Goal: Information Seeking & Learning: Check status

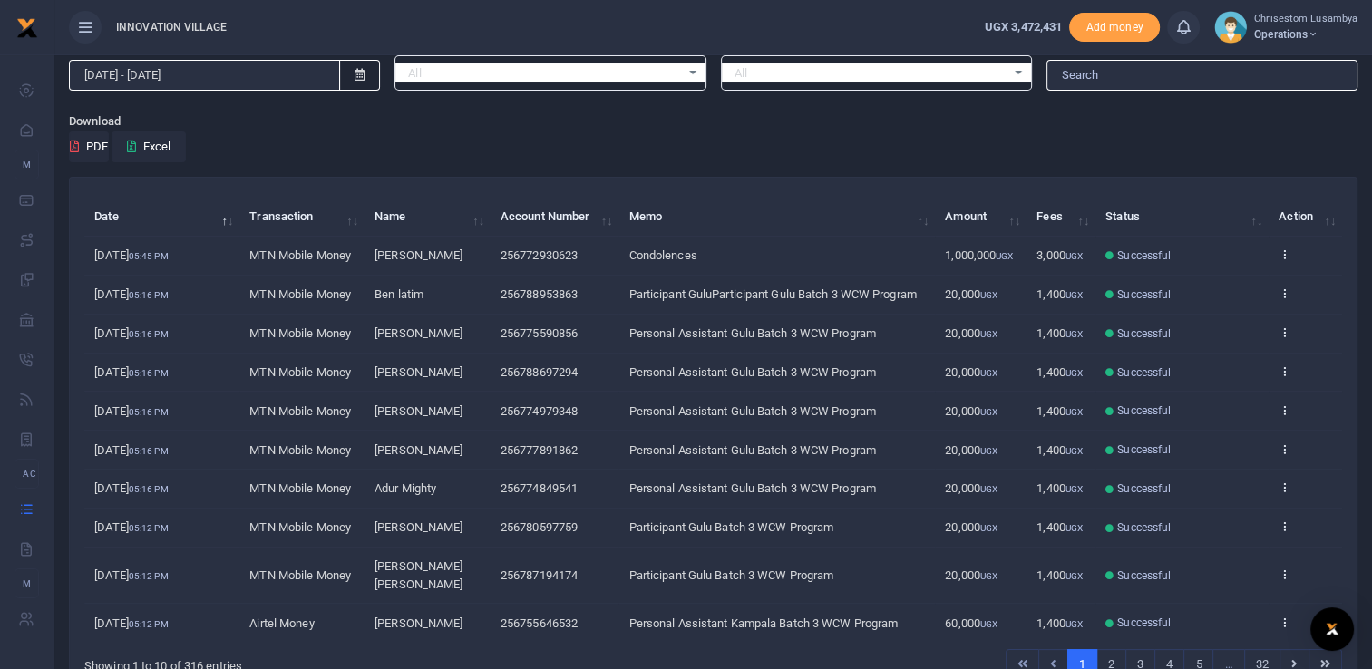
scroll to position [149, 0]
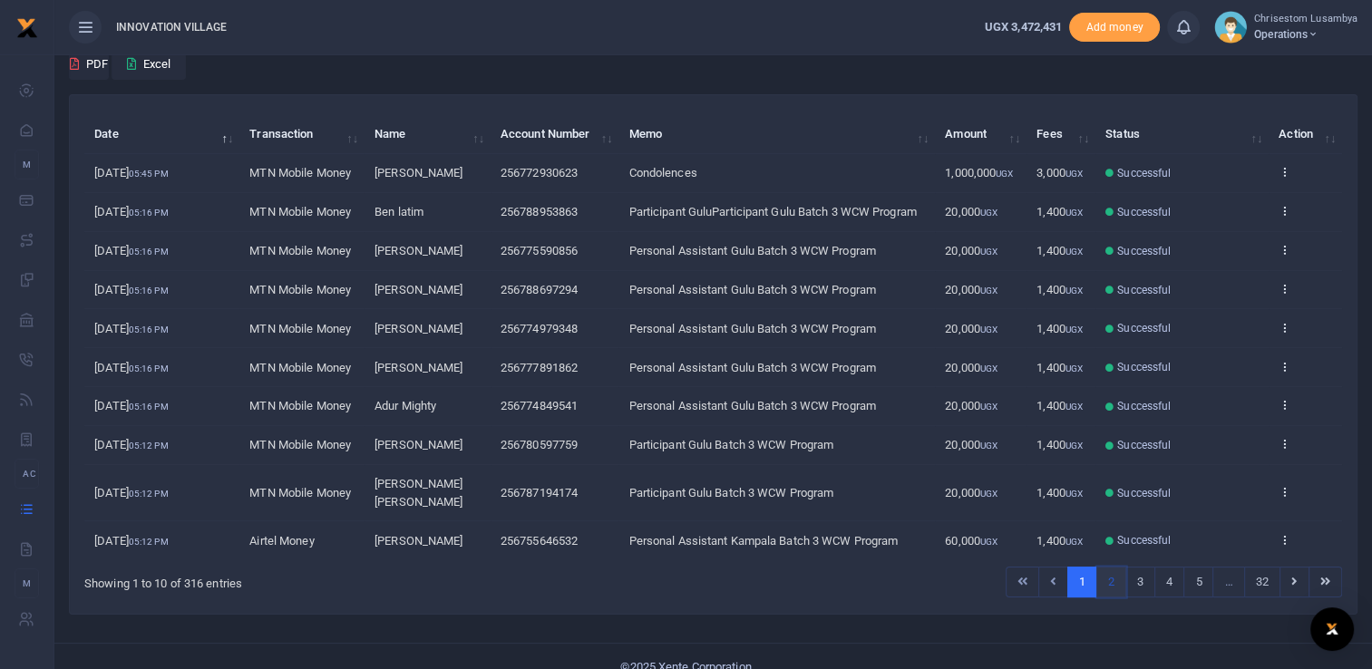
click at [1121, 567] on link "2" at bounding box center [1111, 582] width 30 height 31
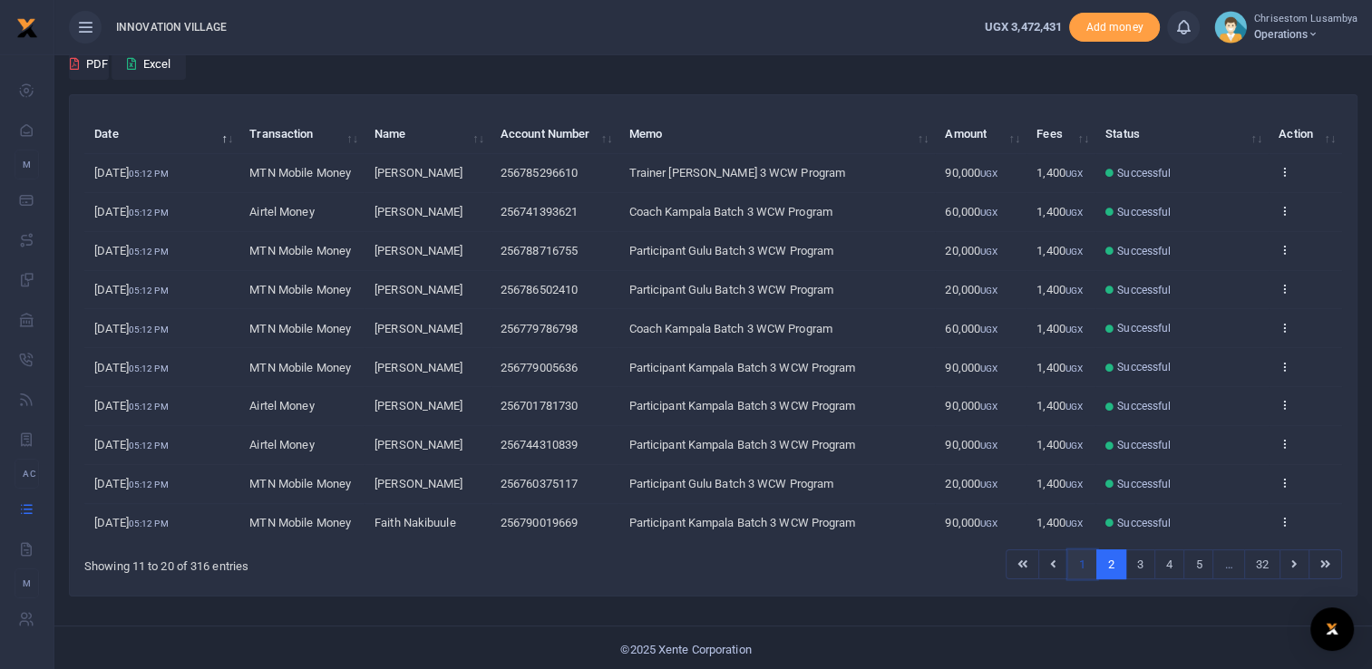
click at [1087, 564] on link "1" at bounding box center [1082, 564] width 30 height 31
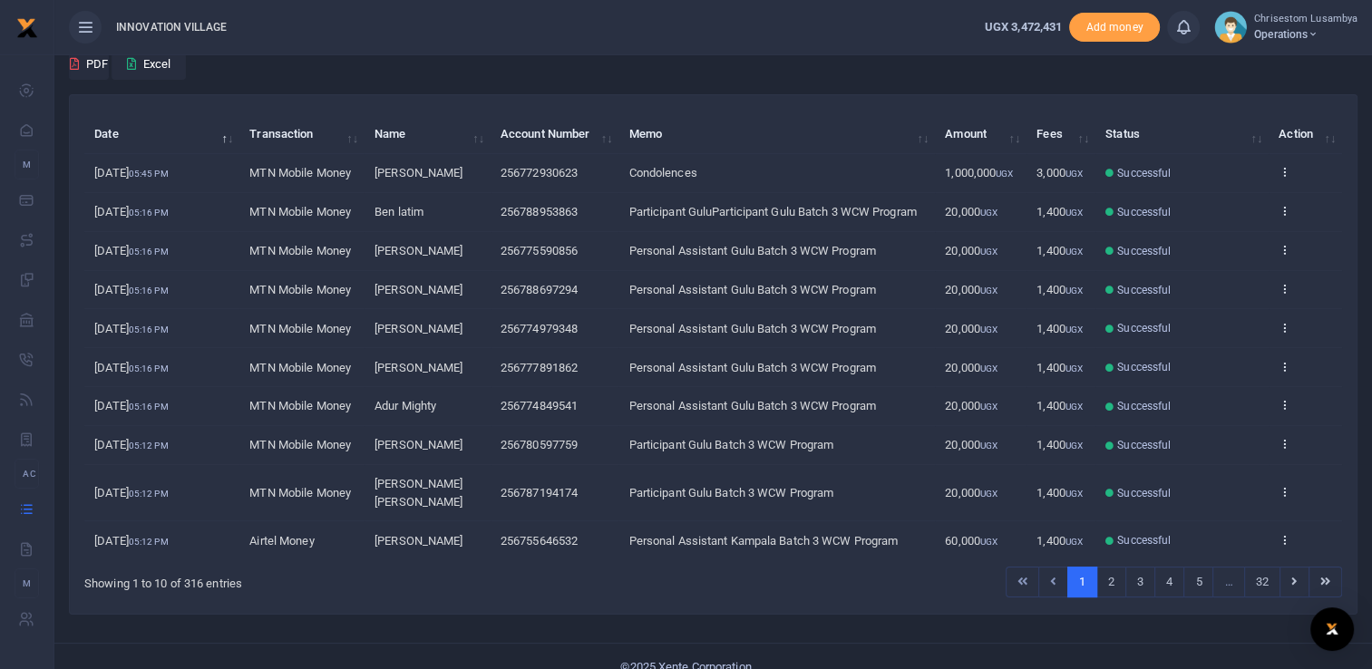
click at [1276, 159] on td "View details Send again" at bounding box center [1304, 173] width 73 height 39
click at [1282, 171] on icon at bounding box center [1284, 171] width 12 height 13
click at [1222, 200] on link "View details" at bounding box center [1217, 201] width 143 height 25
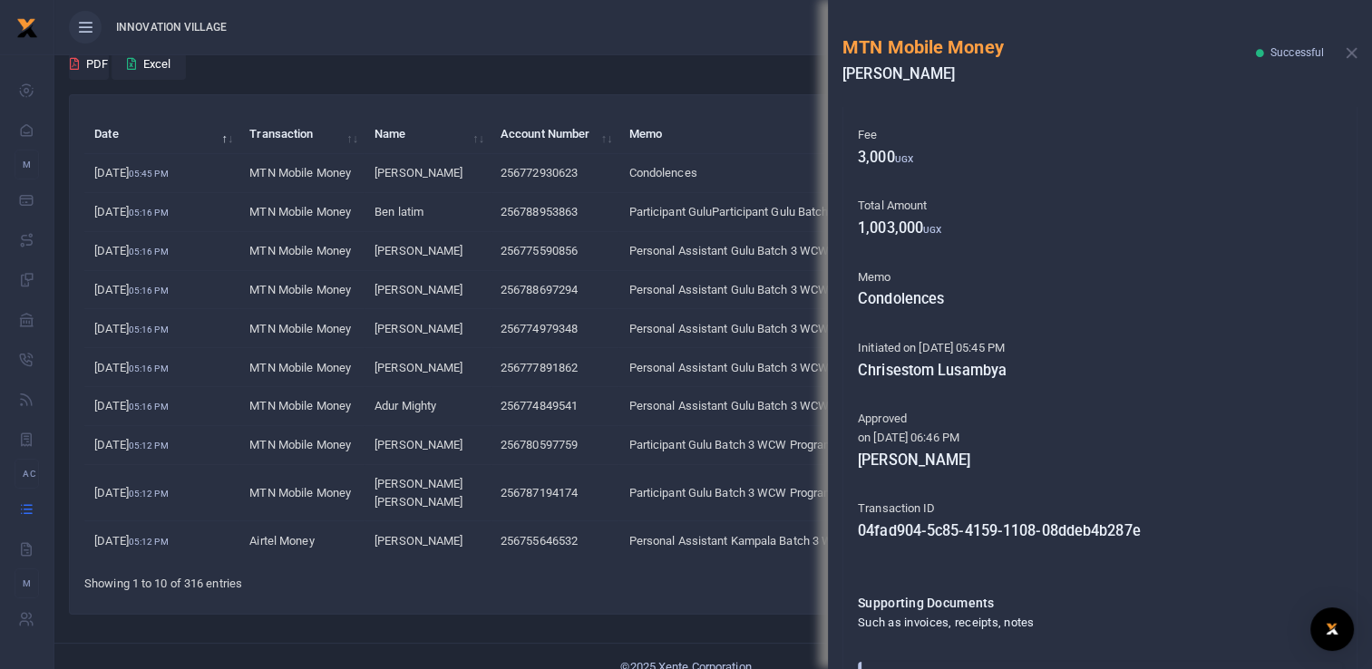
scroll to position [154, 0]
click at [758, 164] on td "Condolences" at bounding box center [776, 173] width 316 height 39
click at [661, 567] on ul "1 2 3 4 5 … 32" at bounding box center [979, 582] width 726 height 31
click at [1360, 56] on div "MTN Mobile Money [PERSON_NAME] Successful" at bounding box center [1100, 53] width 544 height 107
click at [1353, 56] on button "Close" at bounding box center [1351, 53] width 12 height 12
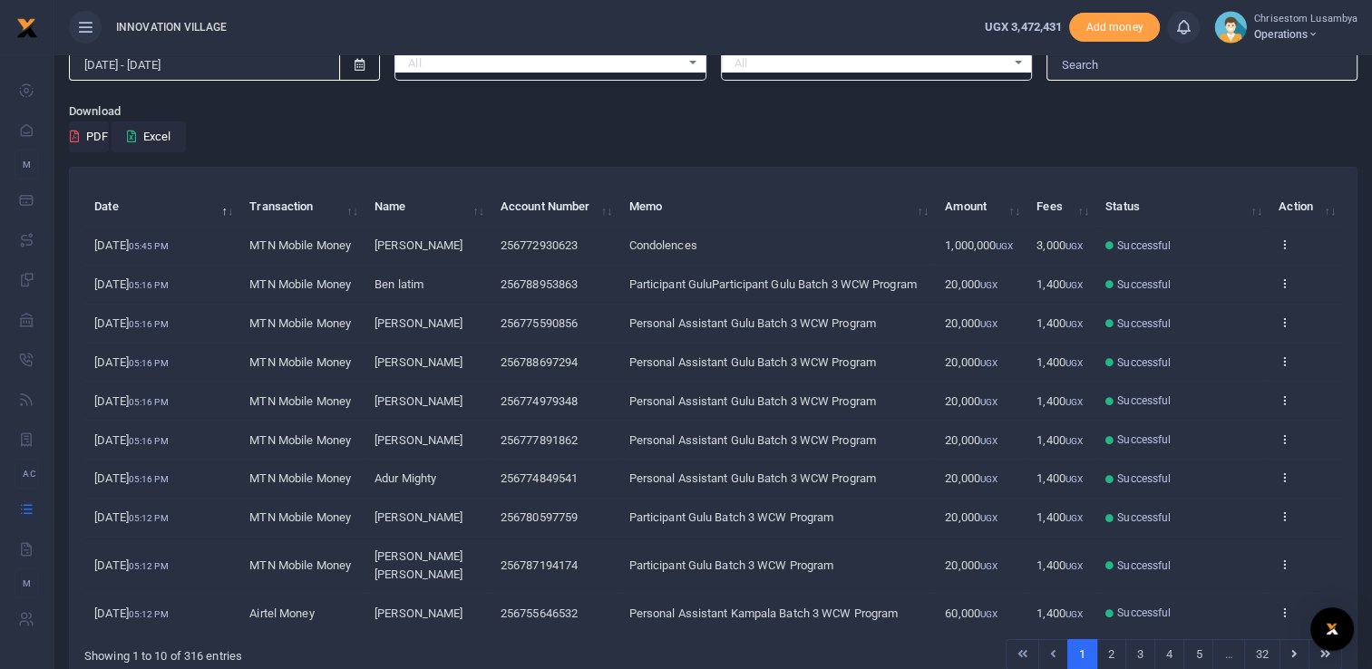
scroll to position [80, 0]
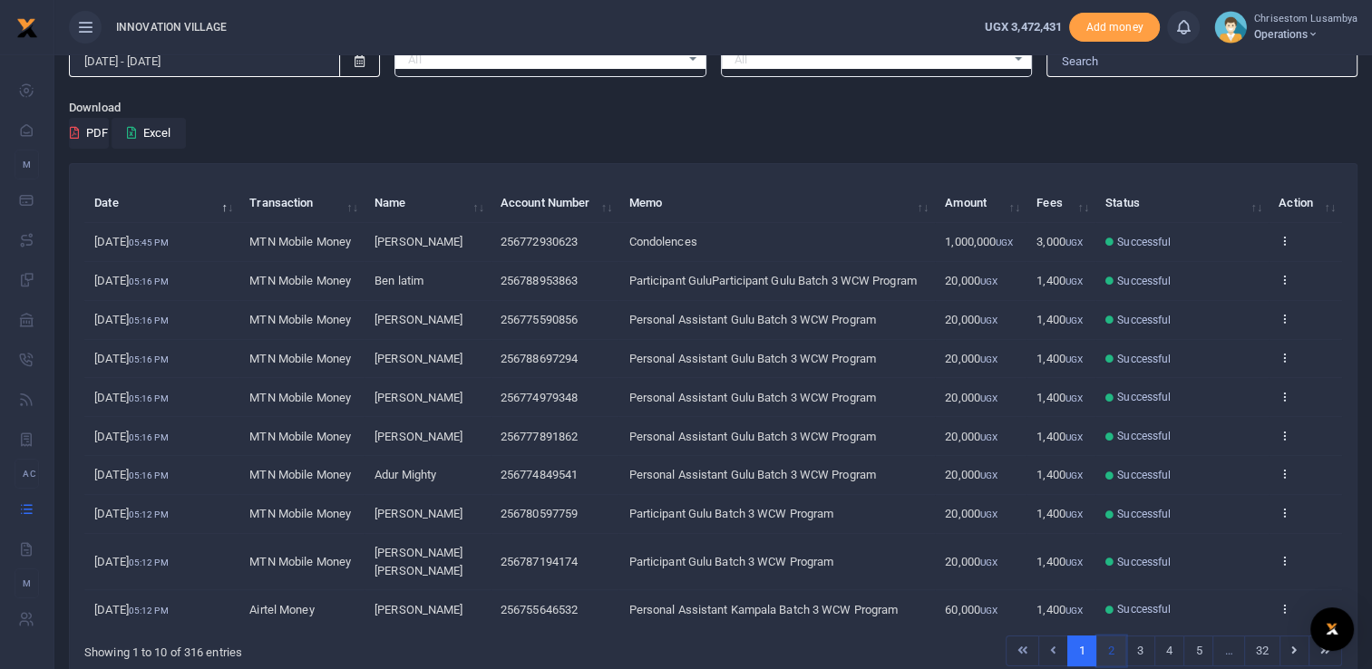
click at [1116, 636] on link "2" at bounding box center [1111, 651] width 30 height 31
